Goal: Task Accomplishment & Management: Manage account settings

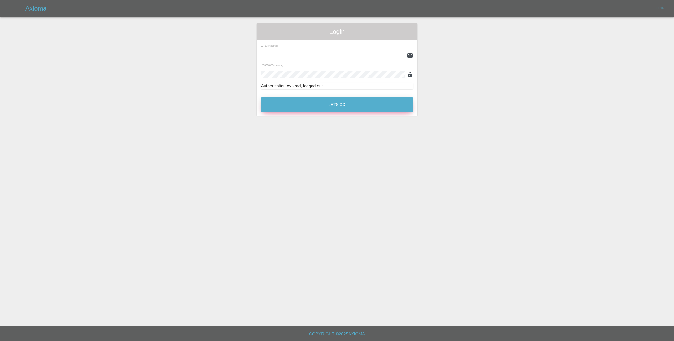
type input "[EMAIL_ADDRESS][DOMAIN_NAME]"
click at [330, 107] on button "Let's Go" at bounding box center [337, 104] width 152 height 15
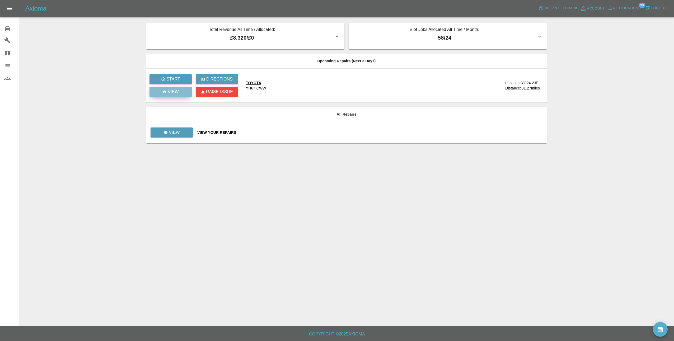
click at [176, 95] on p "View" at bounding box center [173, 92] width 11 height 6
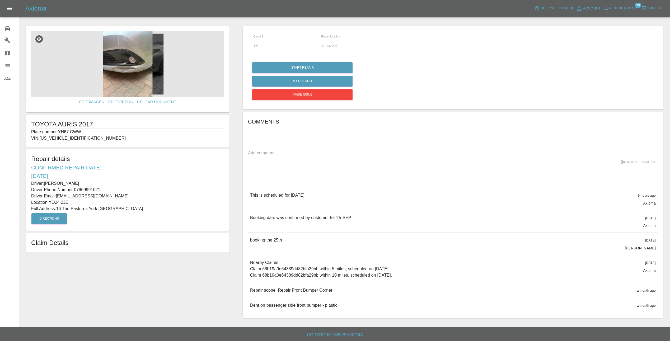
click at [123, 75] on img at bounding box center [127, 64] width 193 height 66
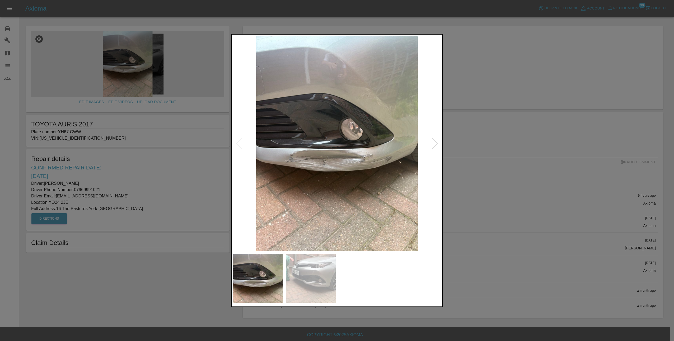
click at [307, 275] on img at bounding box center [311, 278] width 50 height 49
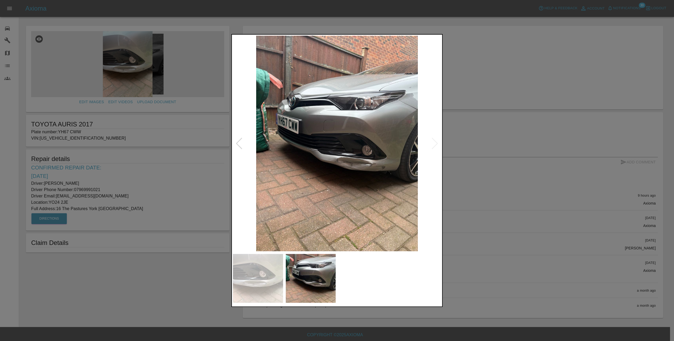
click at [264, 276] on img at bounding box center [258, 278] width 50 height 49
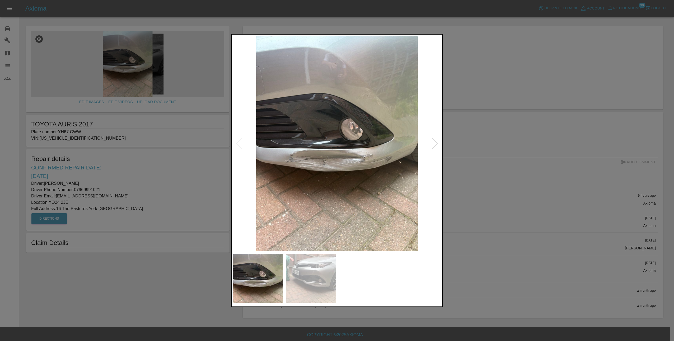
click at [310, 281] on img at bounding box center [311, 278] width 50 height 49
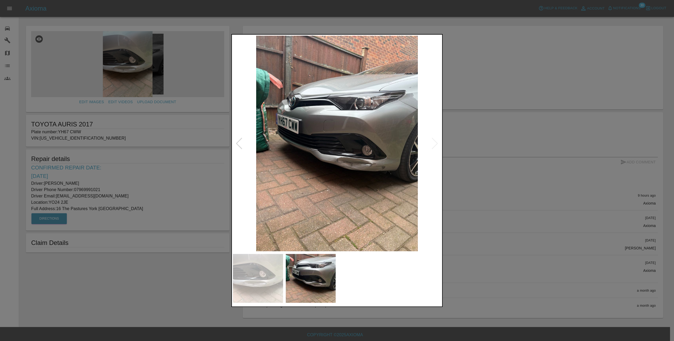
click at [264, 281] on img at bounding box center [258, 278] width 50 height 49
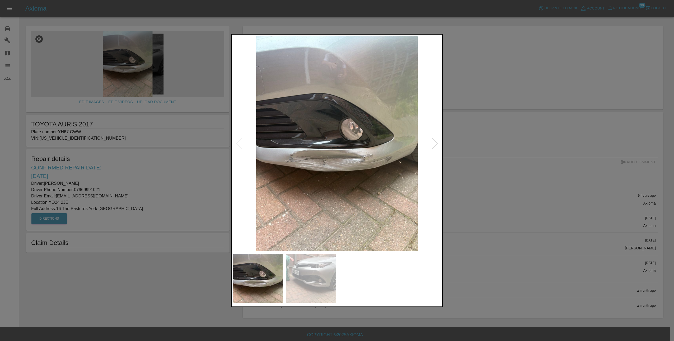
click at [470, 234] on div at bounding box center [337, 170] width 674 height 341
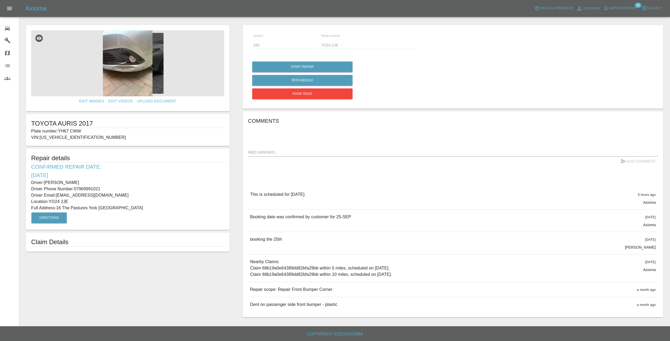
scroll to position [2, 0]
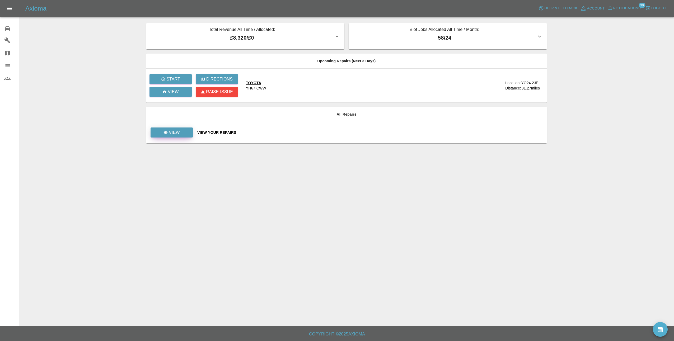
click at [163, 128] on link "View" at bounding box center [171, 133] width 42 height 10
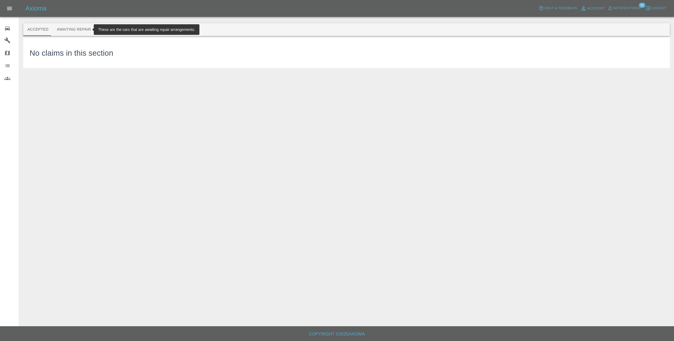
click at [67, 31] on button "Awaiting Repair" at bounding box center [74, 29] width 43 height 13
